Goal: Communication & Community: Answer question/provide support

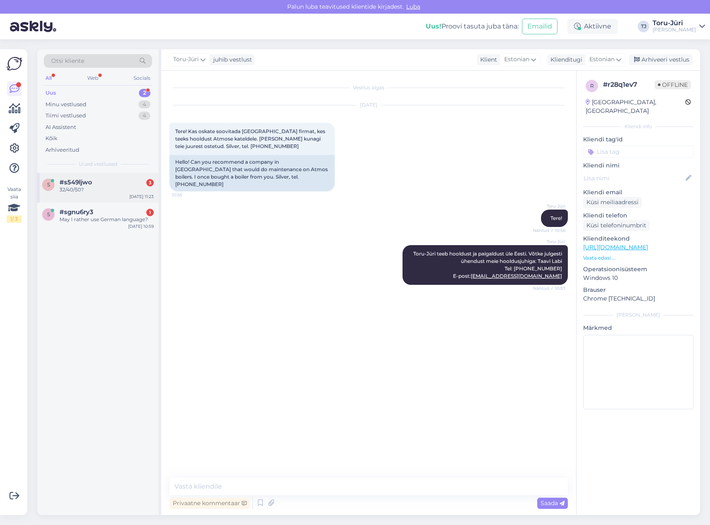
click at [88, 185] on span "#s549ljwo" at bounding box center [75, 181] width 33 height 7
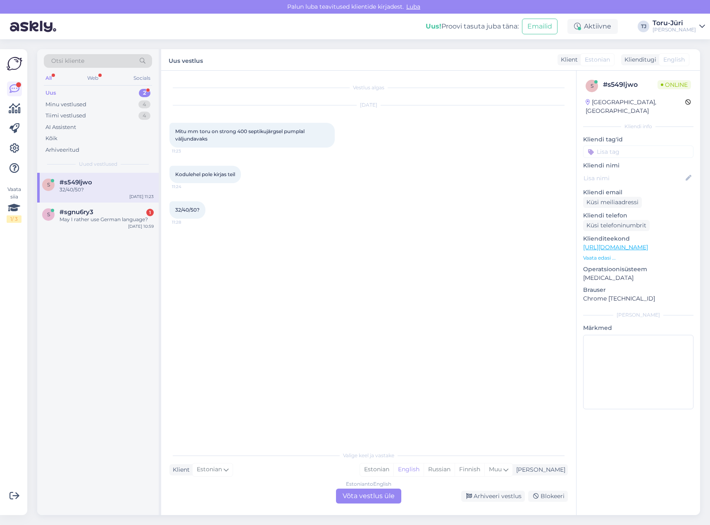
click at [376, 512] on div "Vestlus algas [DATE] Mitu mm toru on strong 400 septikujärgsel pumplal väljunda…" at bounding box center [368, 293] width 415 height 444
click at [380, 495] on div "Estonian to English Võta vestlus üle" at bounding box center [368, 495] width 65 height 15
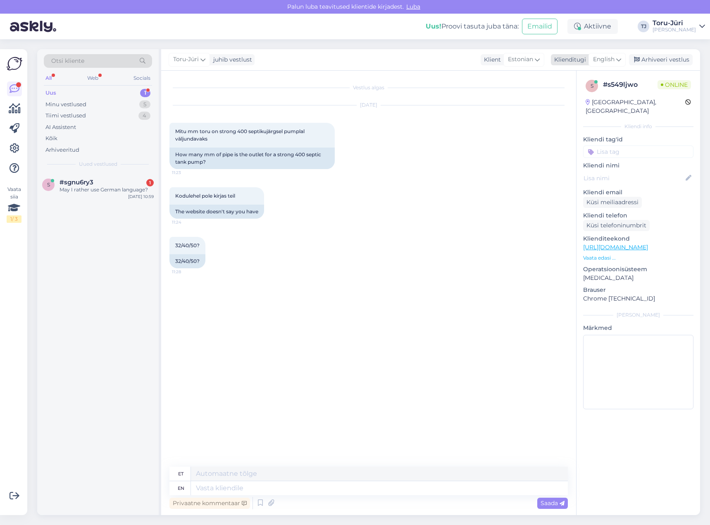
click at [618, 58] on icon at bounding box center [618, 59] width 5 height 9
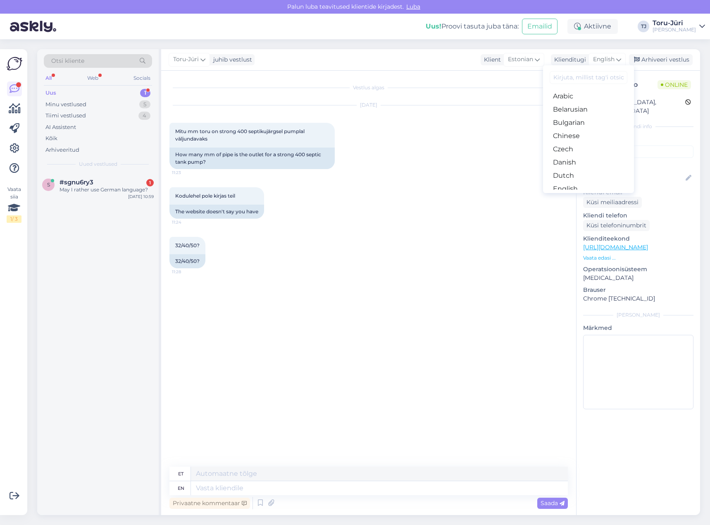
click at [573, 195] on link "Estonian" at bounding box center [588, 201] width 91 height 13
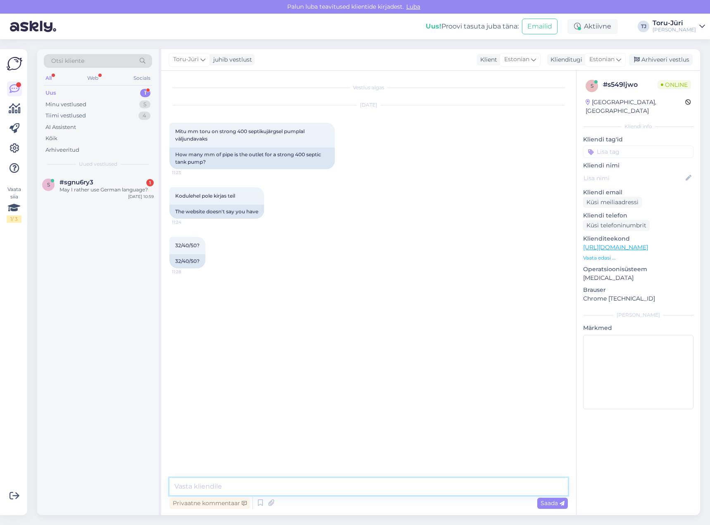
click at [363, 488] on textarea at bounding box center [368, 486] width 398 height 17
click at [174, 487] on textarea "1 1/4"" at bounding box center [368, 486] width 398 height 17
click at [209, 487] on textarea "Tere! Tühejnduspumba enda väljund 1 1/4"" at bounding box center [368, 486] width 398 height 17
type textarea "Tere! Tühjenduspumba enda väljund 1 1/4""
click at [330, 487] on textarea "Tere! Tühjenduspumba enda väljund 1 1/4"" at bounding box center [368, 486] width 398 height 17
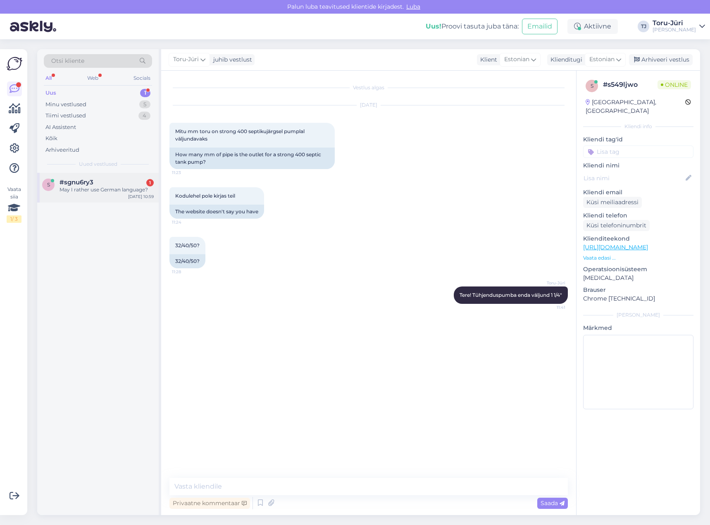
click at [98, 173] on div "s #sgnu6ry3 [DATE] I rather use German language? [DATE] 10:59" at bounding box center [97, 188] width 121 height 30
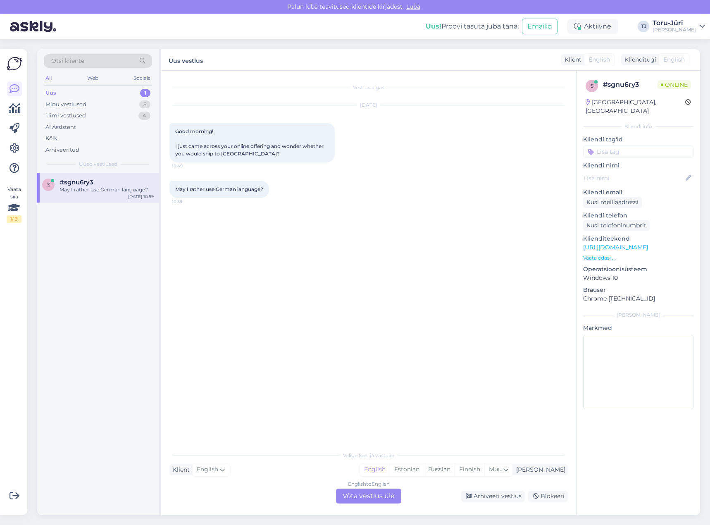
click at [366, 498] on div "English to English Võta vestlus üle" at bounding box center [368, 495] width 65 height 15
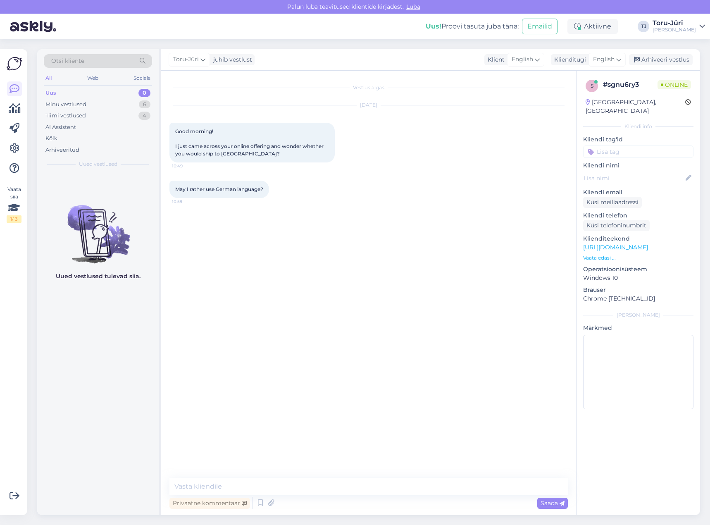
click at [95, 93] on div "Uus 0" at bounding box center [98, 93] width 108 height 12
click at [95, 111] on div "Tiimi vestlused 4" at bounding box center [98, 116] width 108 height 12
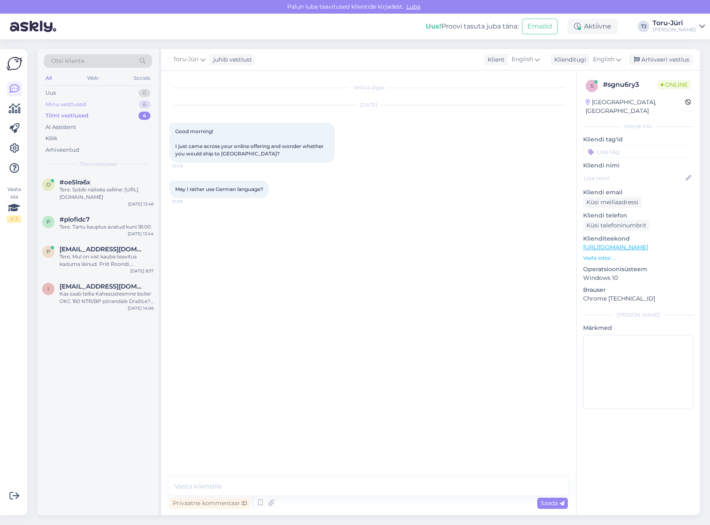
click at [100, 103] on div "Minu vestlused 6" at bounding box center [98, 105] width 108 height 12
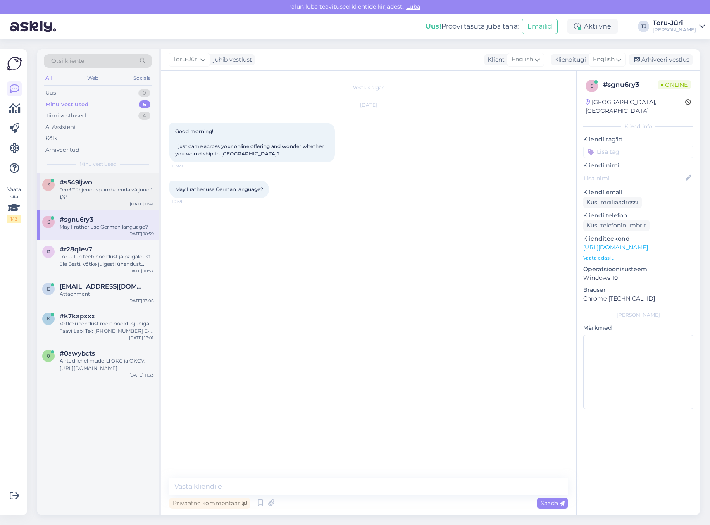
click at [114, 186] on div "Tere! Tühjenduspumba enda väljund 1 1/4"" at bounding box center [106, 193] width 94 height 15
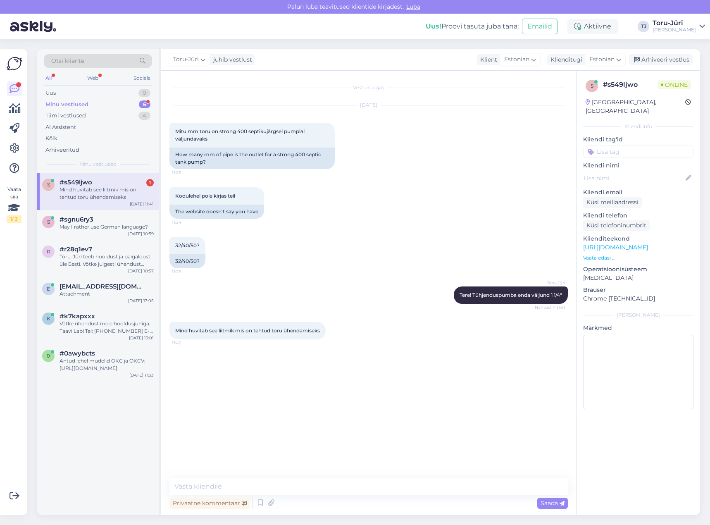
click at [115, 187] on div "Mind huvitab see liitmik mis on tehtud toru ühendamiseks" at bounding box center [106, 193] width 94 height 15
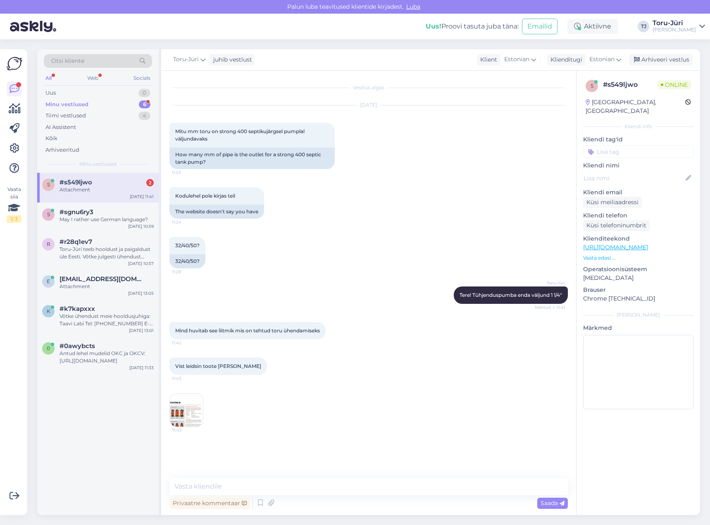
click at [184, 406] on img at bounding box center [186, 409] width 33 height 33
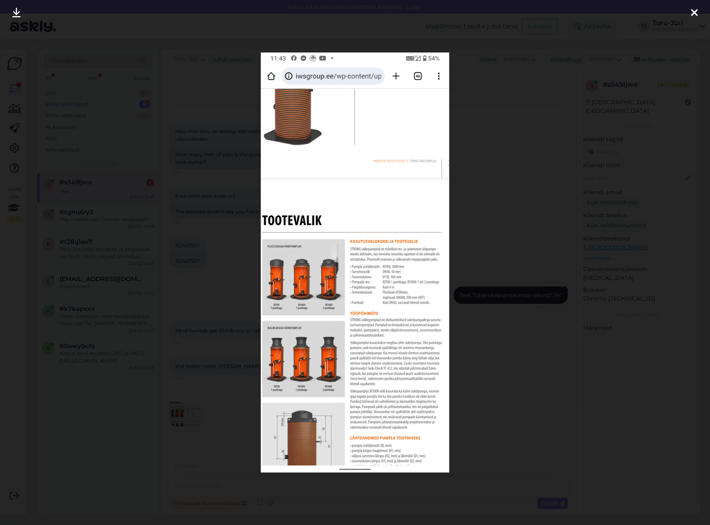
click at [323, 287] on img at bounding box center [355, 262] width 188 height 420
click at [363, 160] on img at bounding box center [355, 262] width 188 height 420
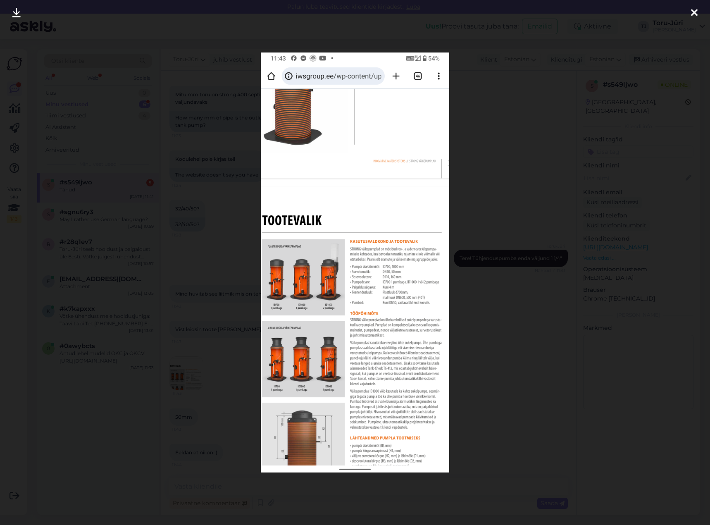
scroll to position [72, 0]
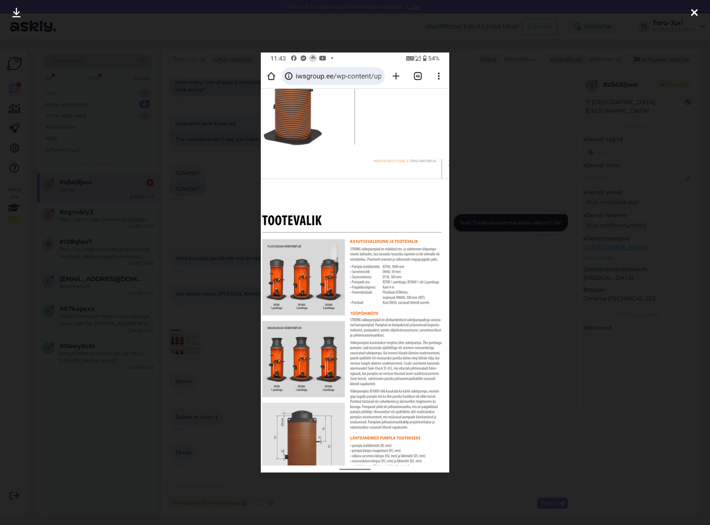
click at [694, 12] on icon at bounding box center [694, 13] width 7 height 11
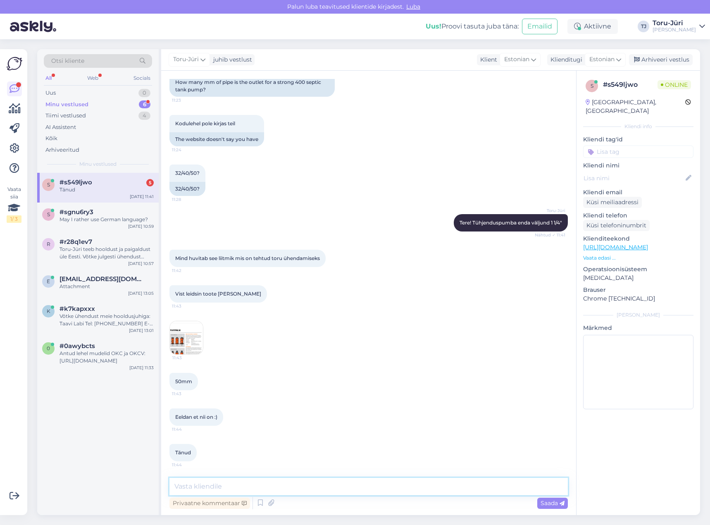
click at [280, 488] on textarea at bounding box center [368, 486] width 398 height 17
click at [108, 187] on div "Tänud" at bounding box center [106, 189] width 94 height 7
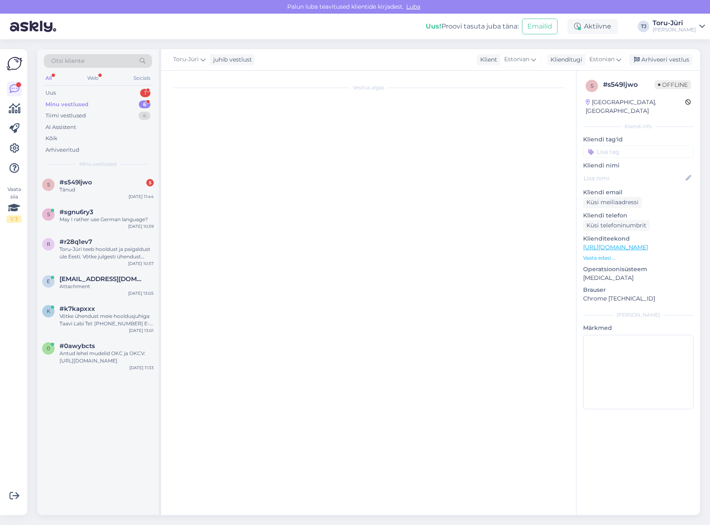
scroll to position [20, 0]
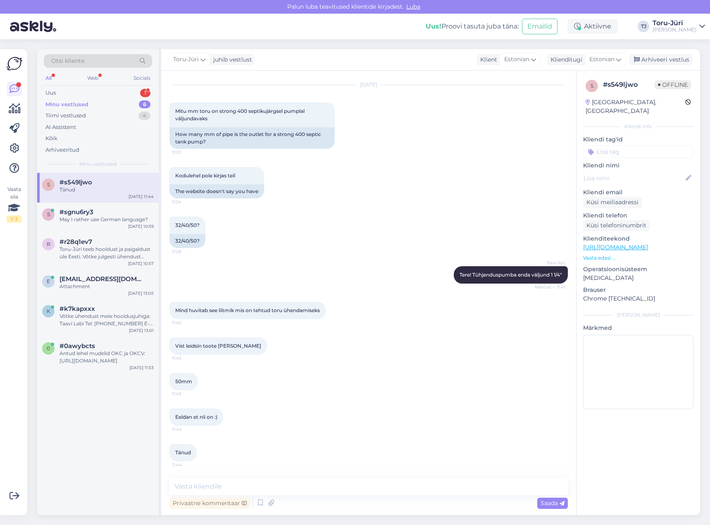
click at [87, 104] on div "Minu vestlused" at bounding box center [66, 104] width 43 height 8
click at [95, 93] on div "Uus 1" at bounding box center [98, 93] width 108 height 12
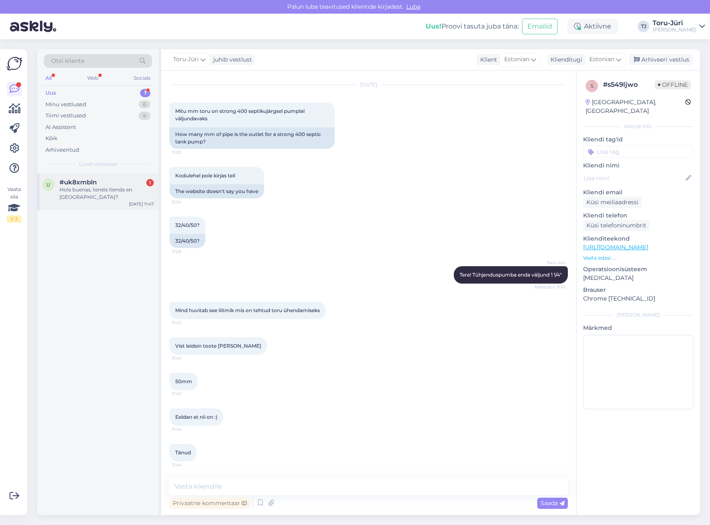
click at [90, 191] on div "Hola buenas, tenéis tienda en [GEOGRAPHIC_DATA]?" at bounding box center [106, 193] width 94 height 15
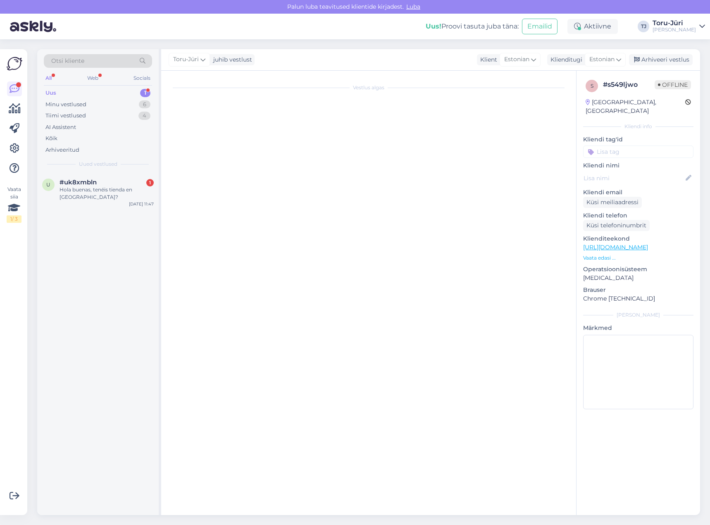
scroll to position [0, 0]
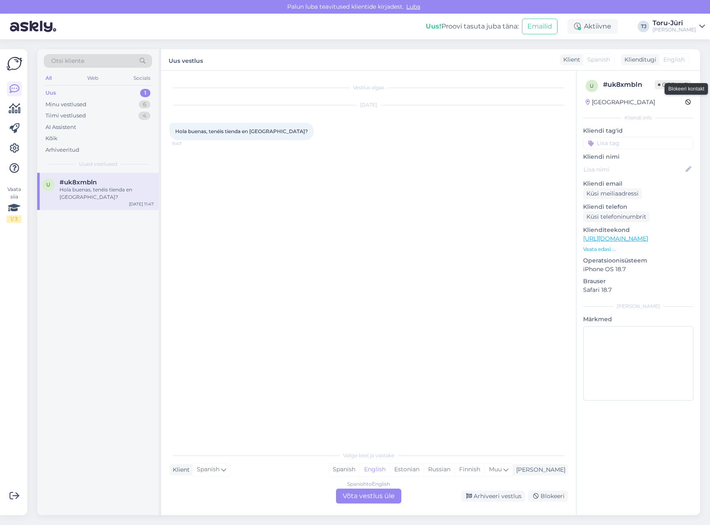
click at [688, 102] on icon at bounding box center [688, 103] width 6 height 6
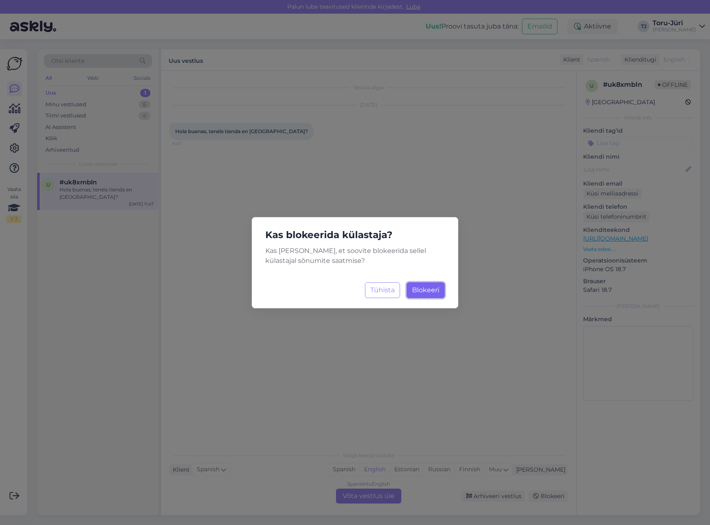
click at [420, 287] on span "Blokeeri" at bounding box center [425, 290] width 27 height 8
